Goal: Task Accomplishment & Management: Use online tool/utility

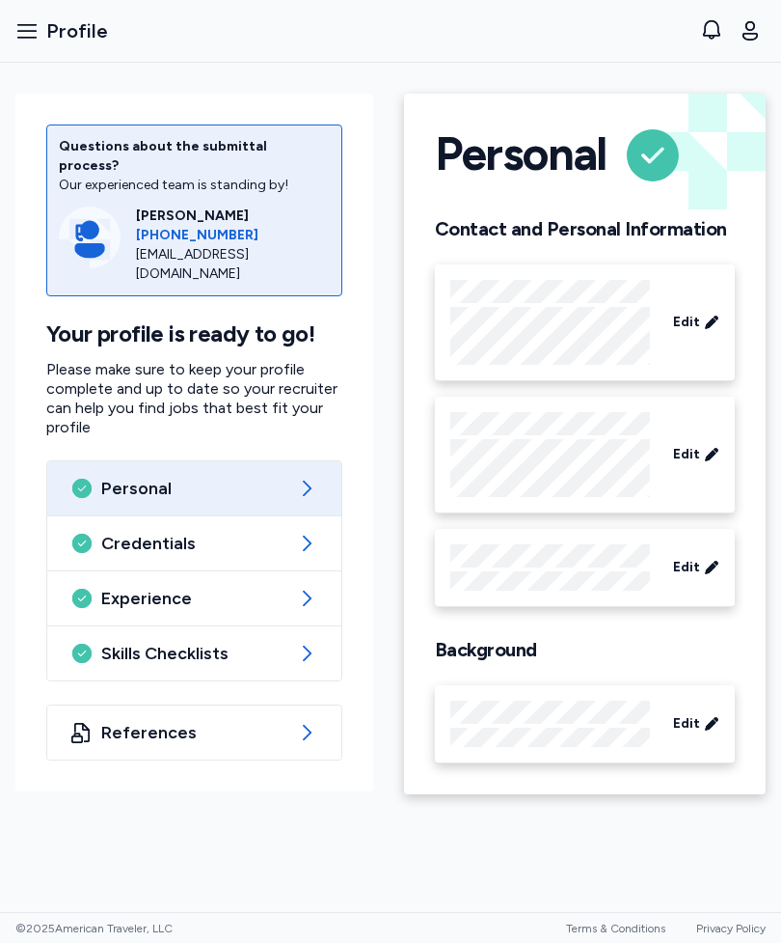
click at [27, 34] on icon "button" at bounding box center [26, 30] width 23 height 23
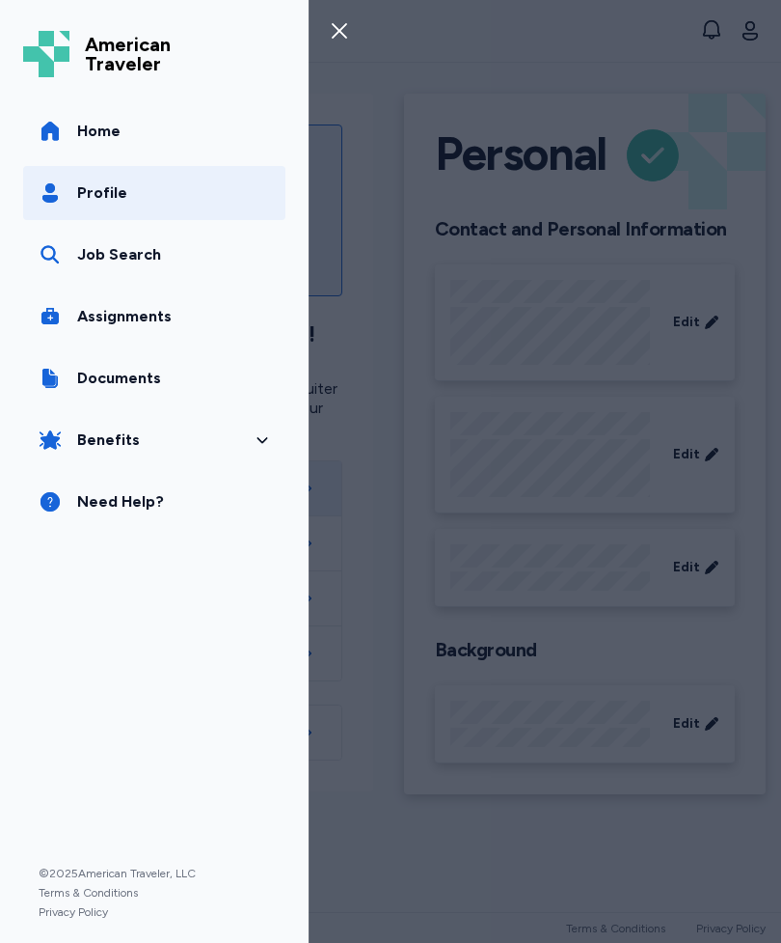
click at [86, 204] on span "Profile" at bounding box center [102, 192] width 50 height 23
click at [100, 259] on div "Job Search" at bounding box center [119, 254] width 84 height 23
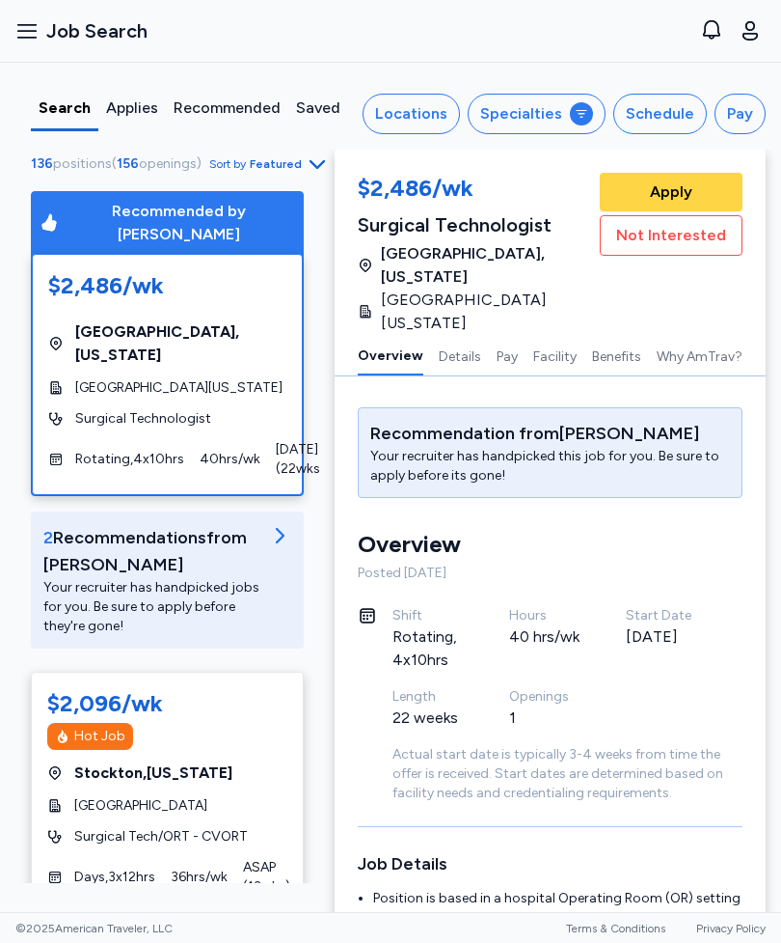
click at [285, 535] on div at bounding box center [279, 580] width 23 height 112
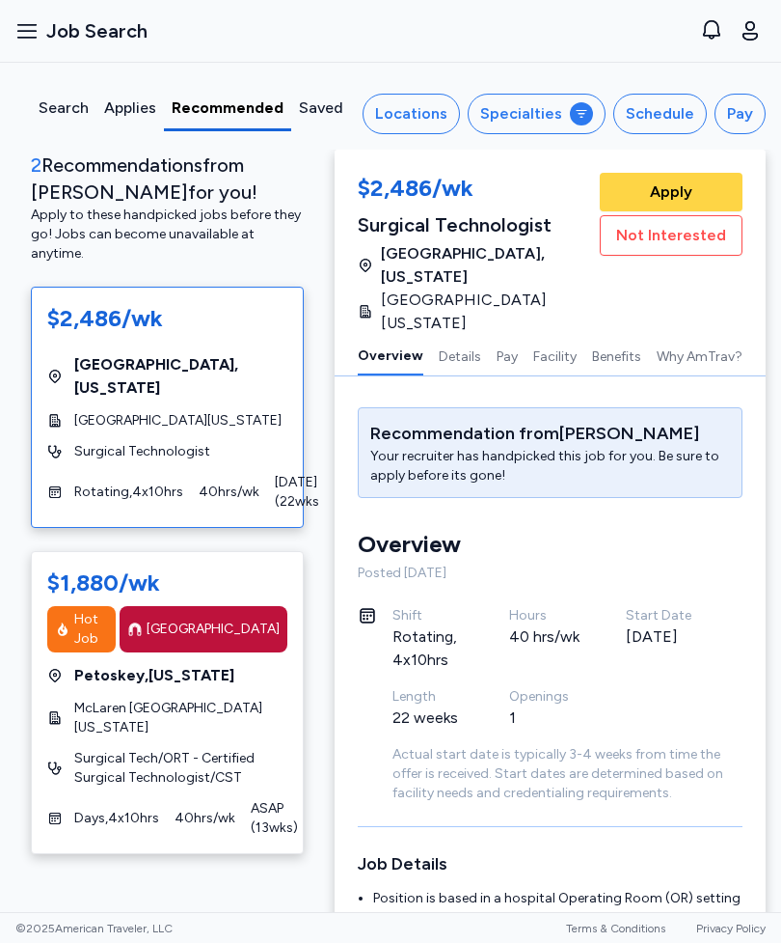
click at [444, 120] on div "Locations" at bounding box center [411, 113] width 72 height 23
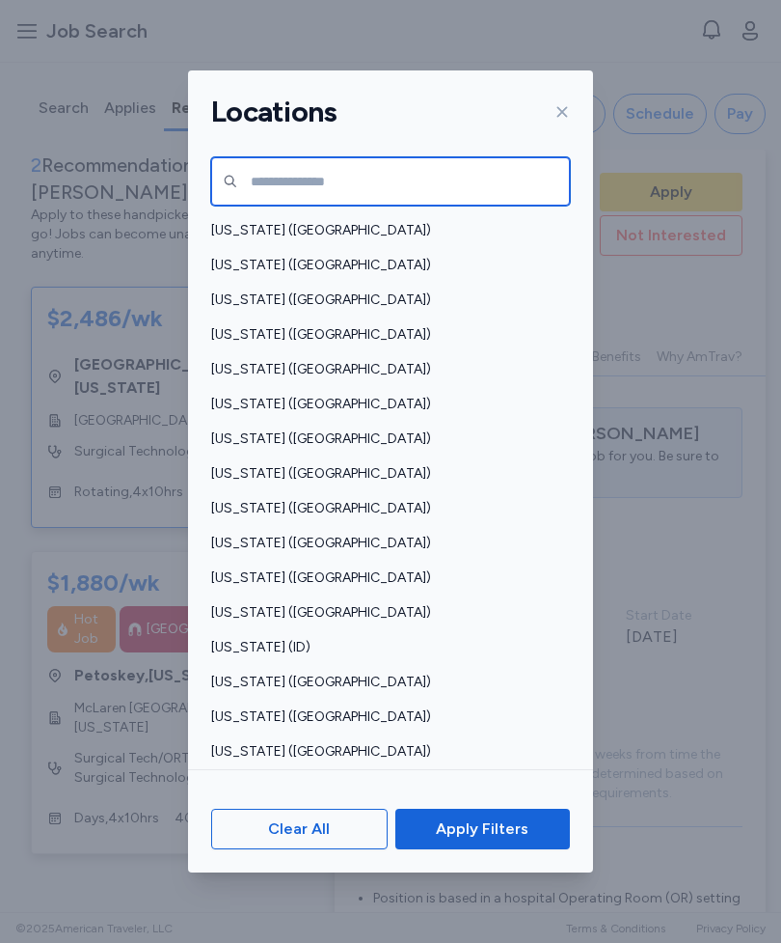
click at [387, 162] on input "text" at bounding box center [390, 181] width 359 height 48
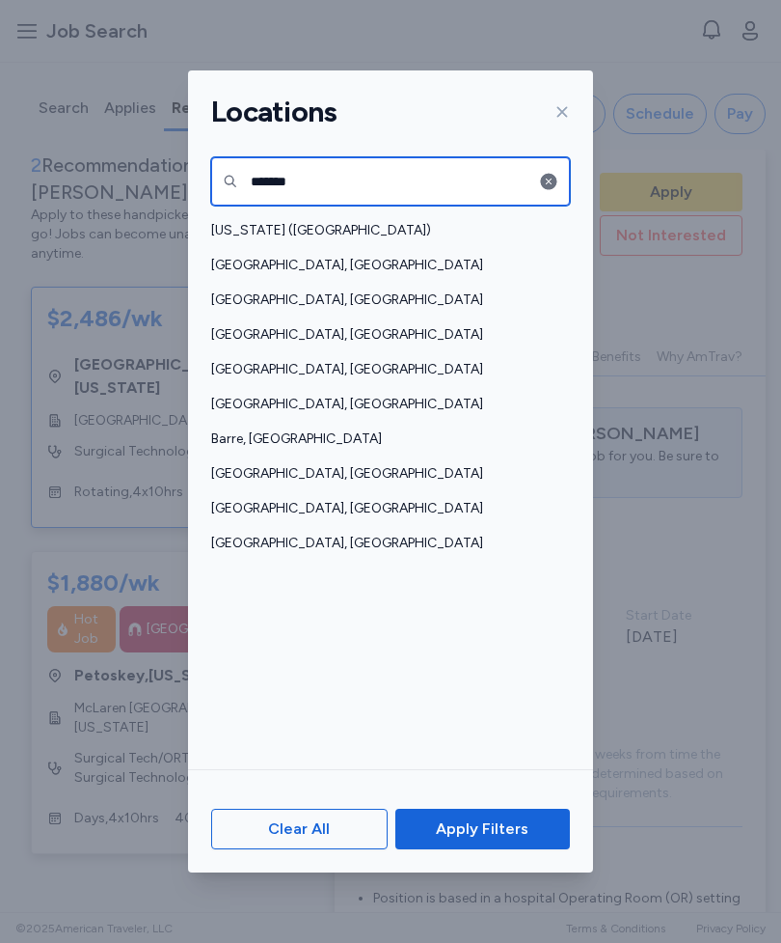
type input "*******"
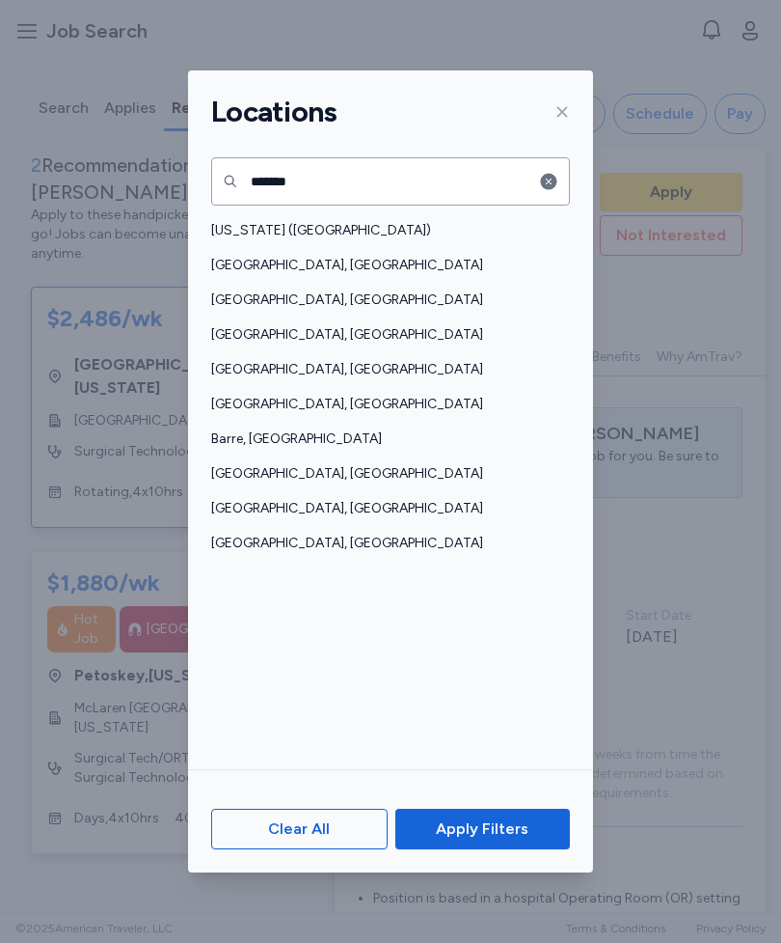
click at [286, 221] on span "[US_STATE] ([GEOGRAPHIC_DATA])" at bounding box center [384, 230] width 347 height 19
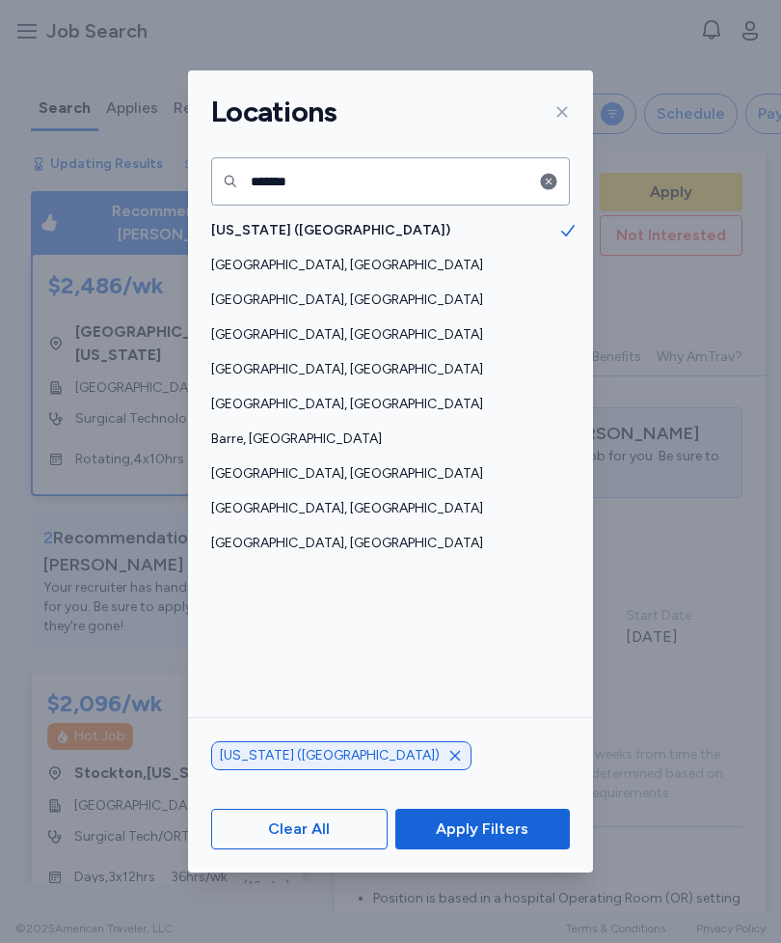
click at [521, 840] on span "Apply Filters" at bounding box center [482, 828] width 93 height 23
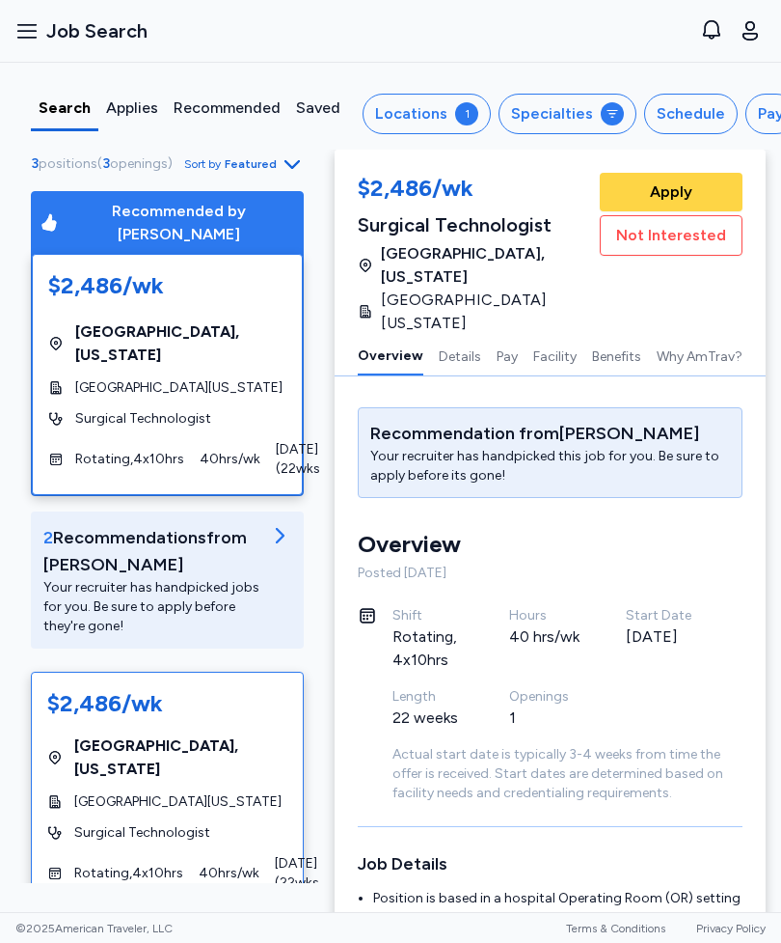
click at [441, 111] on div "Locations" at bounding box center [411, 113] width 72 height 23
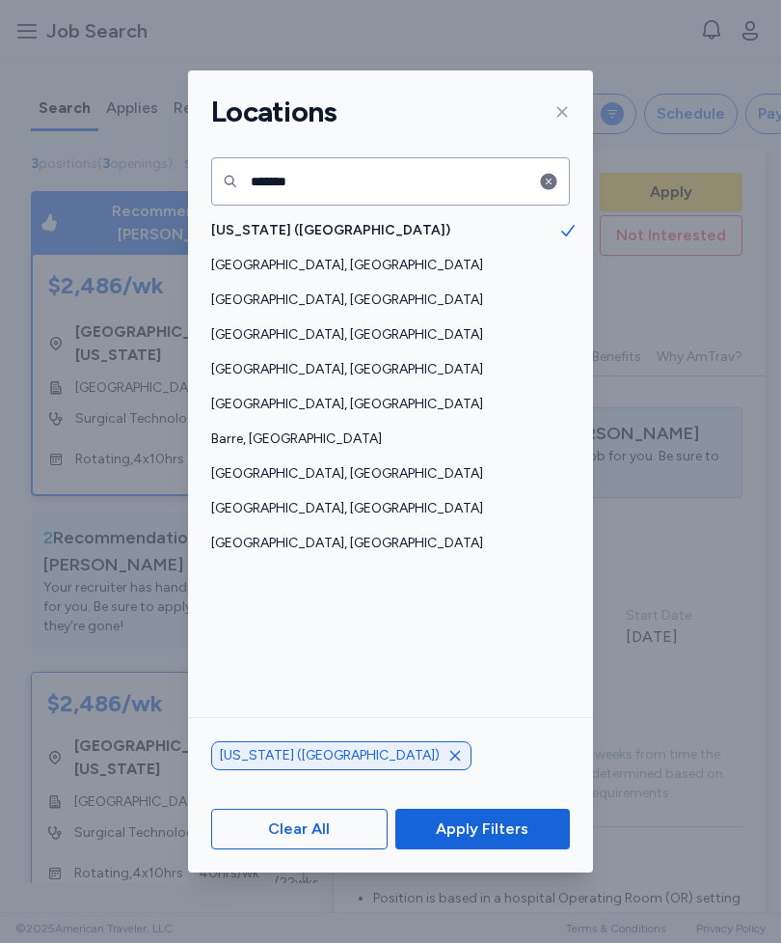
click at [502, 840] on span "Apply Filters" at bounding box center [482, 828] width 93 height 23
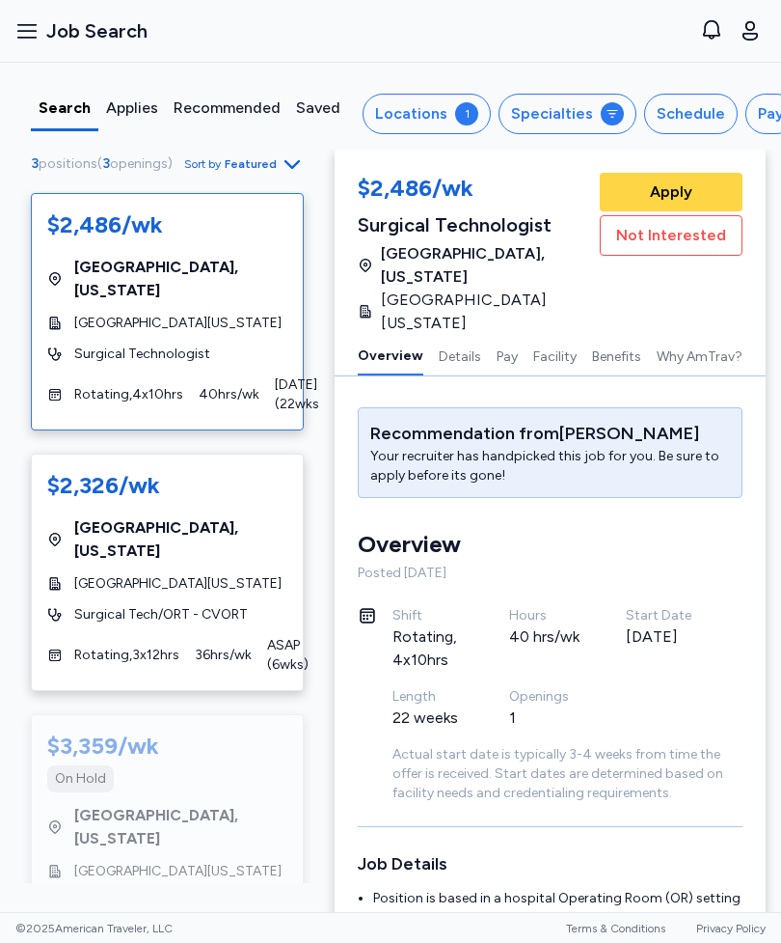
scroll to position [478, 0]
click at [219, 863] on span "[GEOGRAPHIC_DATA][US_STATE]" at bounding box center [177, 872] width 207 height 19
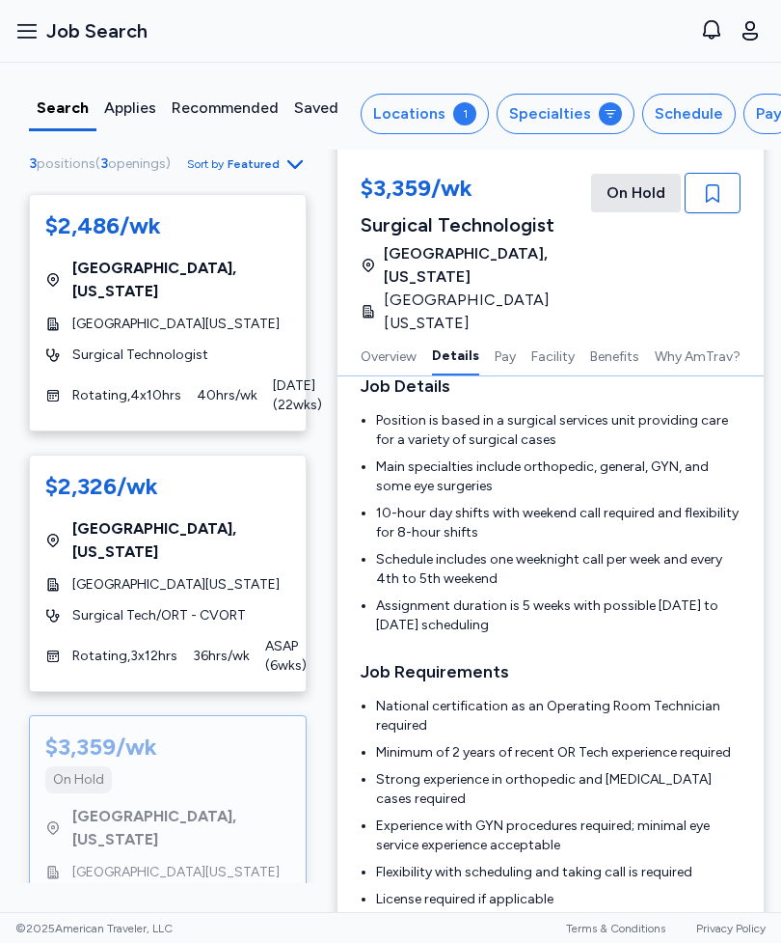
scroll to position [358, 2]
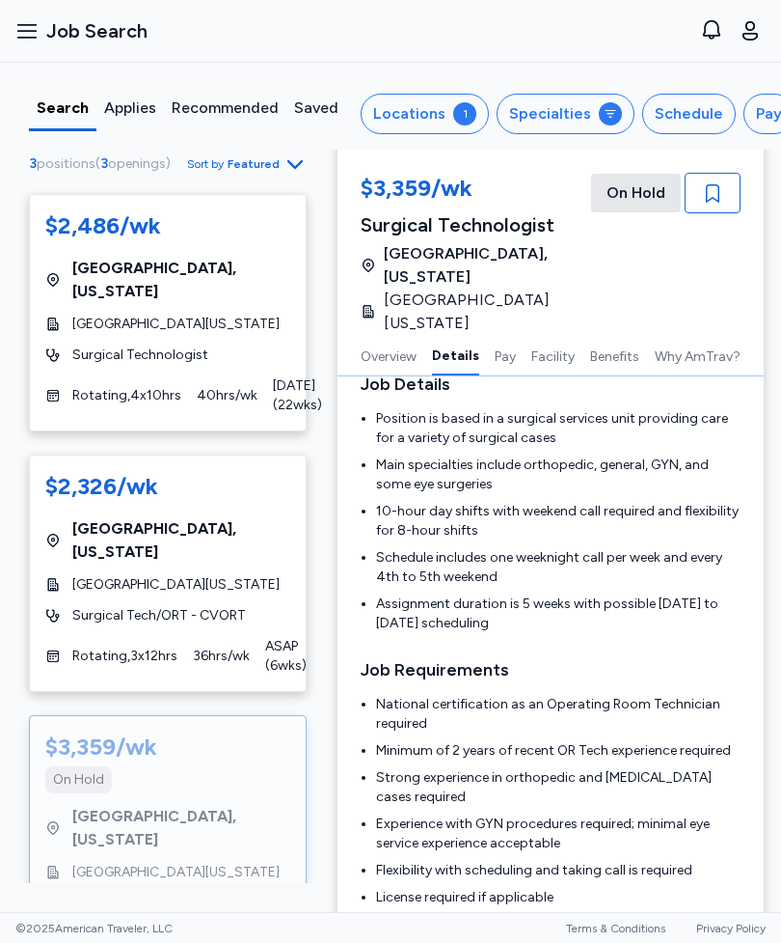
click at [550, 349] on button "Facility" at bounding box center [553, 355] width 43 height 41
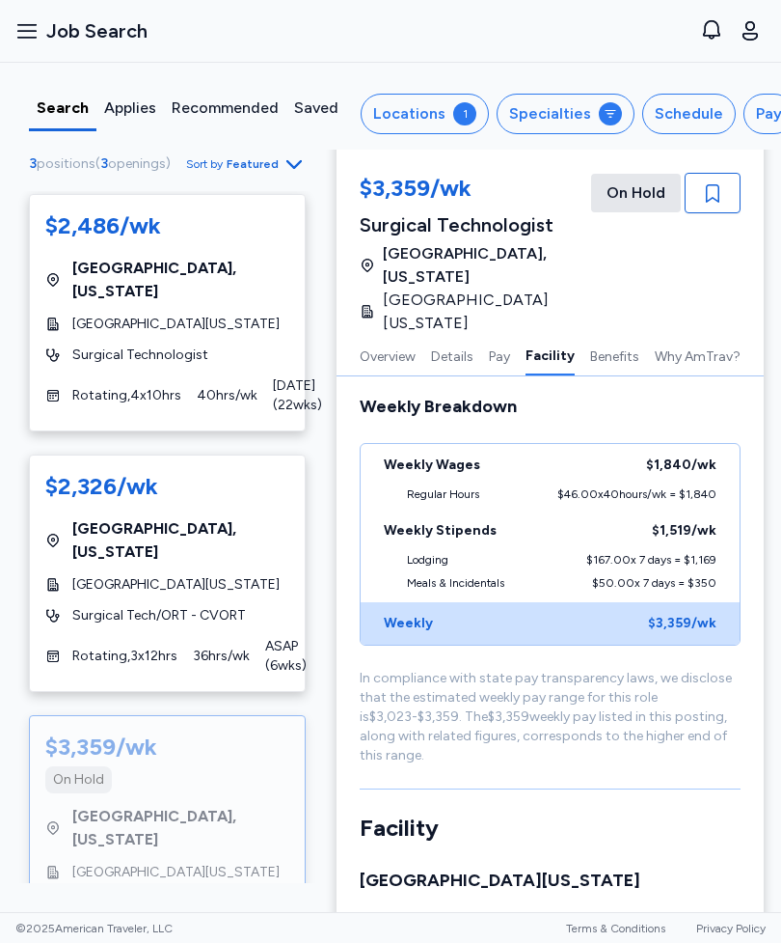
scroll to position [1994, 2]
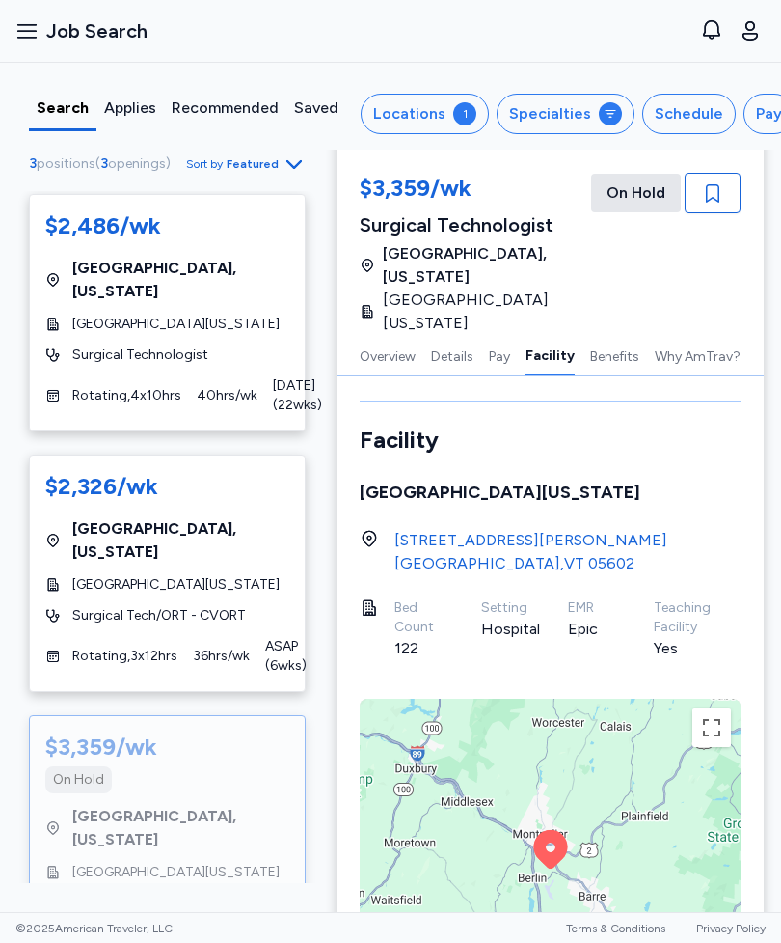
click at [496, 341] on button "Pay" at bounding box center [499, 355] width 21 height 41
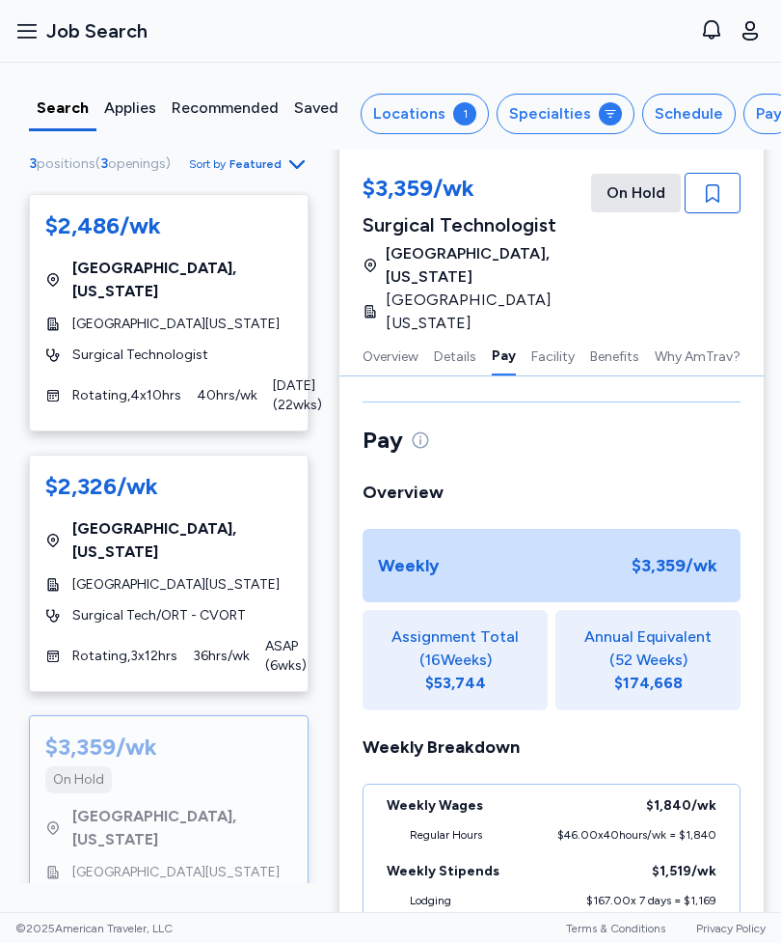
scroll to position [1266, 0]
